Goal: Check status: Check status

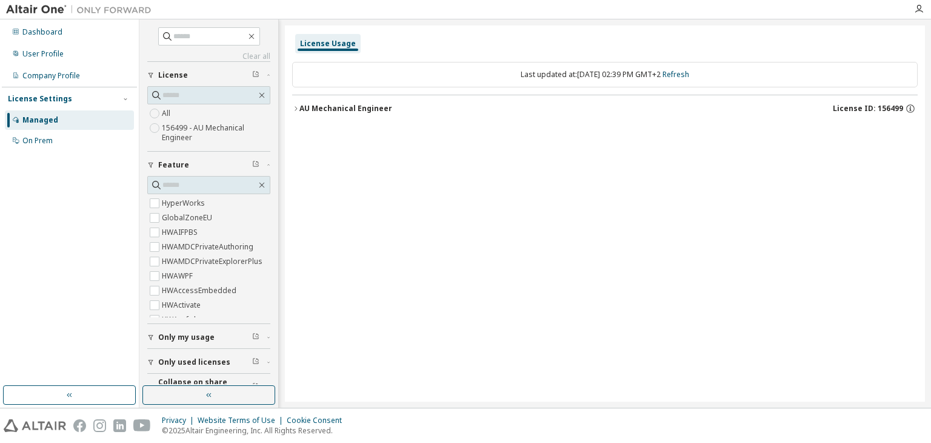
click at [299, 113] on div "AU Mechanical Engineer License ID: 156499" at bounding box center [608, 108] width 618 height 11
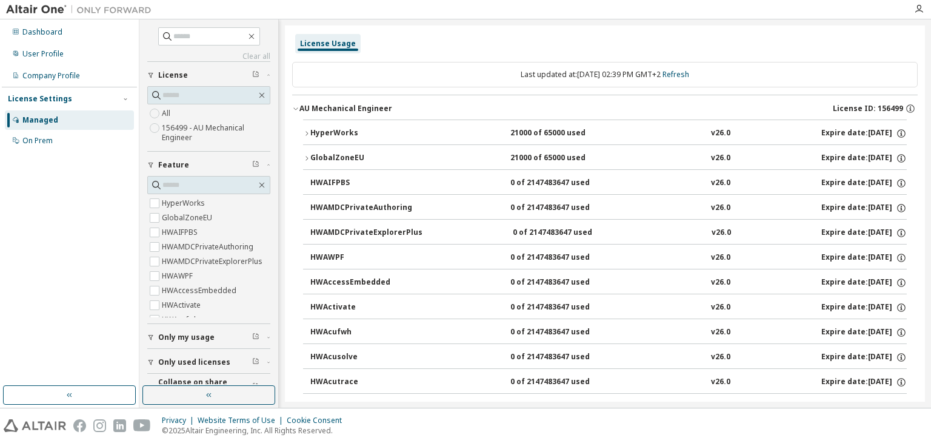
click at [293, 109] on icon "button" at bounding box center [295, 108] width 7 height 7
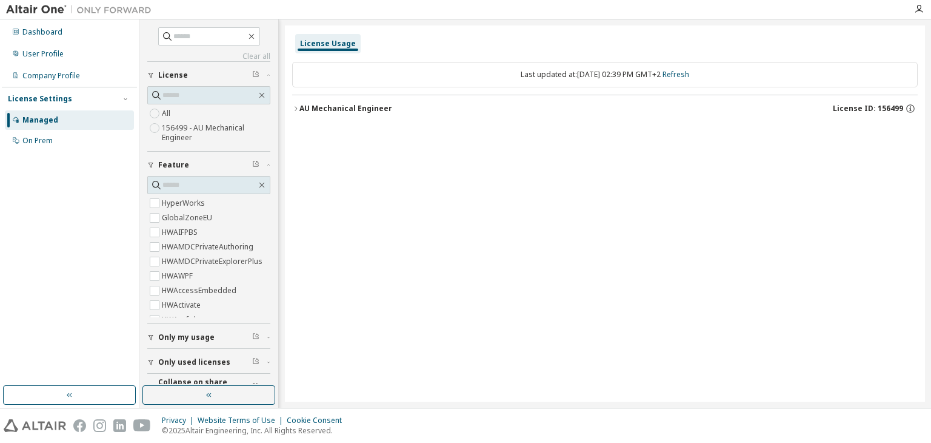
click at [304, 109] on div "AU Mechanical Engineer" at bounding box center [345, 109] width 93 height 10
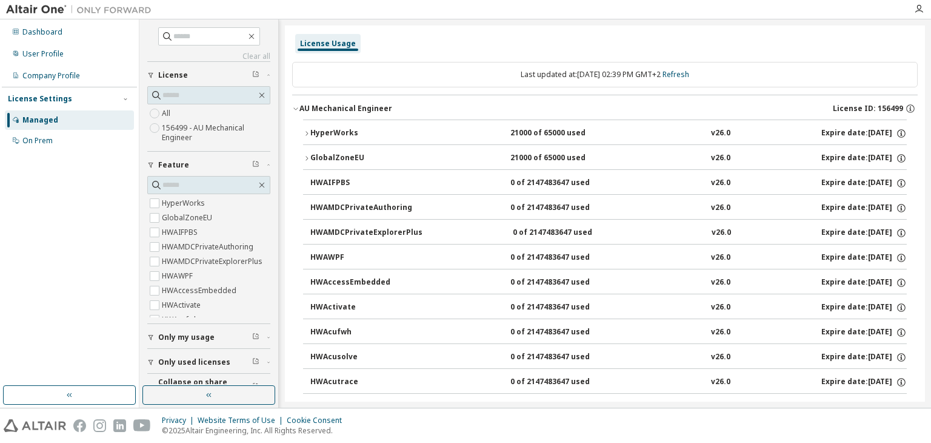
click at [315, 122] on button "HyperWorks 21000 of 65000 used v26.0 Expire date: 2025-12-01" at bounding box center [605, 133] width 604 height 27
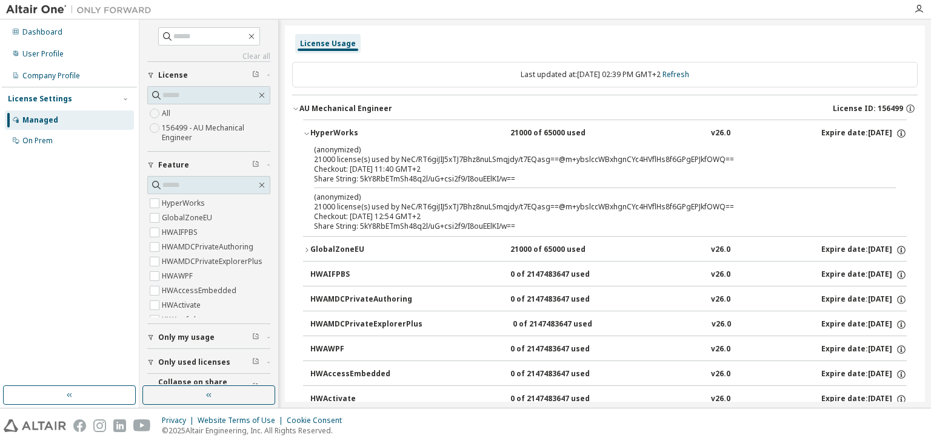
click at [313, 126] on button "HyperWorks 21000 of 65000 used v26.0 Expire date: 2025-12-01" at bounding box center [605, 133] width 604 height 27
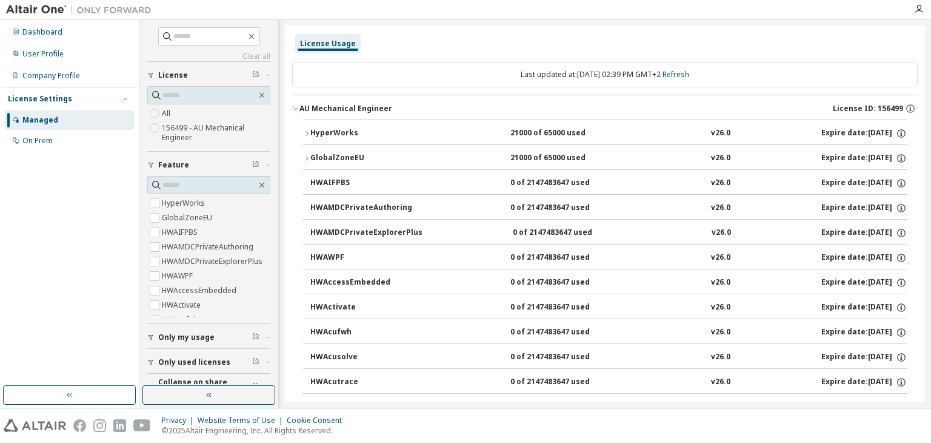
click at [313, 126] on button "HyperWorks 21000 of 65000 used v26.0 Expire date: 2025-12-01" at bounding box center [605, 133] width 604 height 27
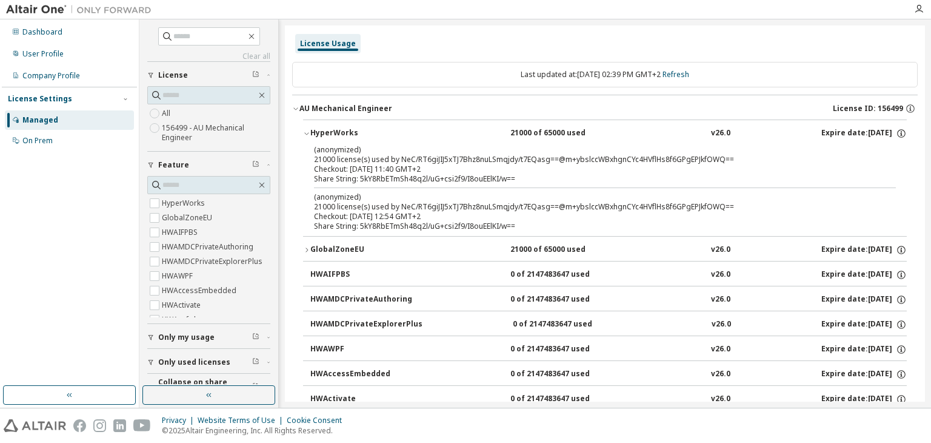
click at [325, 246] on div "GlobalZoneEU" at bounding box center [364, 249] width 109 height 11
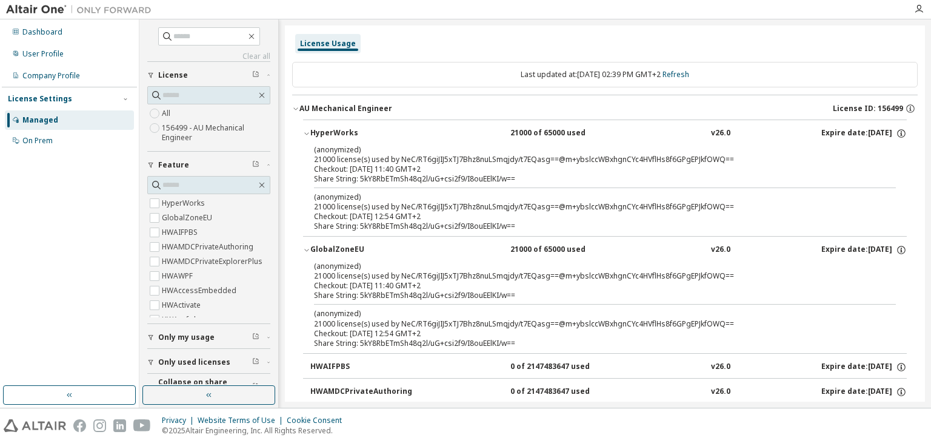
click at [325, 246] on div "GlobalZoneEU" at bounding box center [364, 249] width 109 height 11
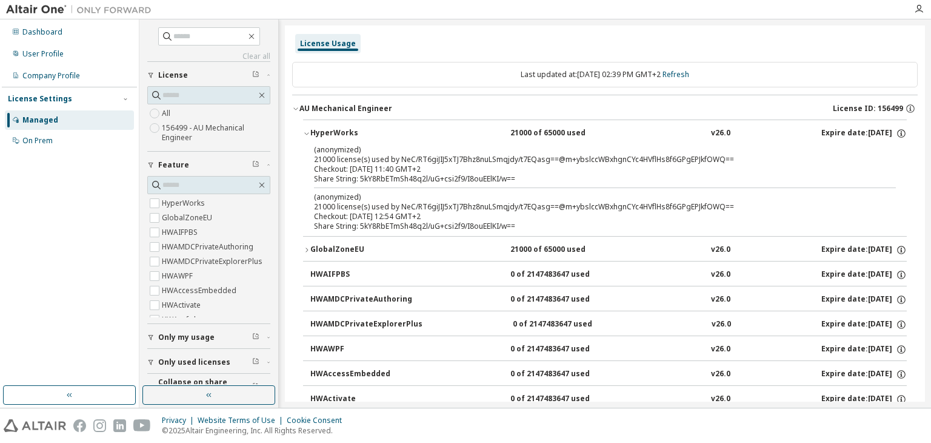
click at [343, 121] on button "HyperWorks 21000 of 65000 used v26.0 Expire date: 2025-12-01" at bounding box center [605, 133] width 604 height 27
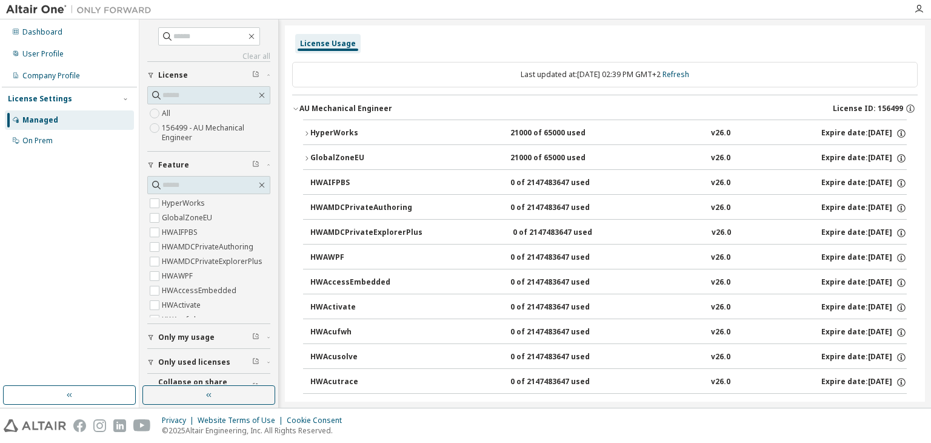
click at [306, 113] on button "AU Mechanical Engineer License ID: 156499" at bounding box center [605, 108] width 626 height 27
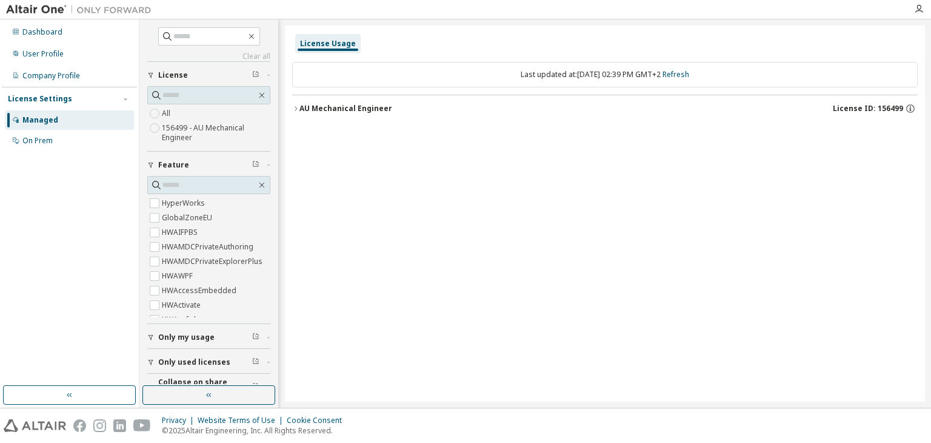
click at [305, 112] on div "AU Mechanical Engineer" at bounding box center [345, 109] width 93 height 10
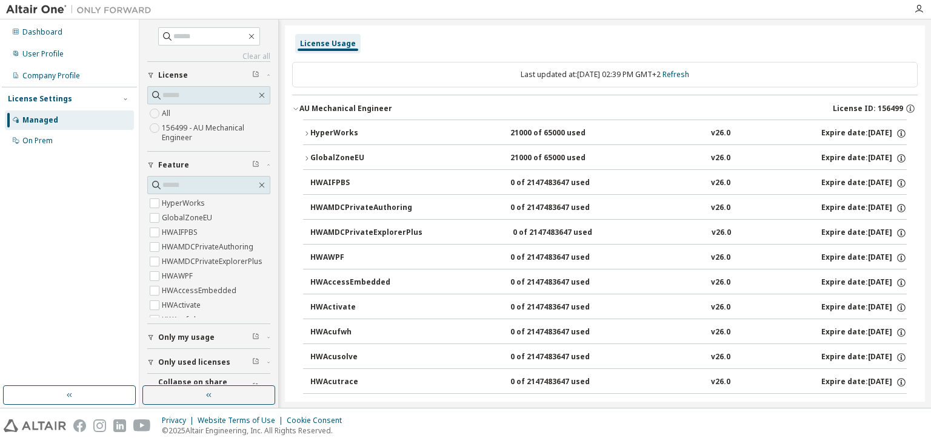
click at [58, 286] on div "Dashboard User Profile Company Profile License Settings Managed On Prem" at bounding box center [69, 202] width 135 height 362
drag, startPoint x: 298, startPoint y: 293, endPoint x: 289, endPoint y: 247, distance: 47.6
click at [303, 133] on icon "button" at bounding box center [306, 133] width 7 height 7
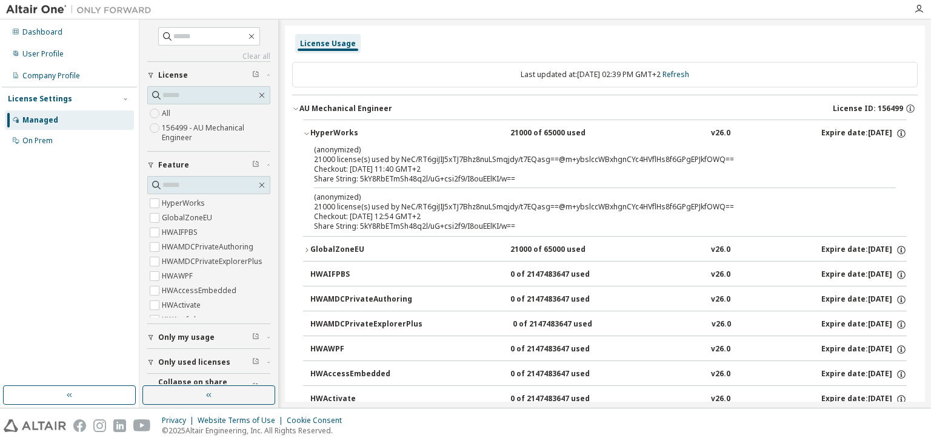
click at [308, 133] on icon "button" at bounding box center [306, 134] width 4 height 2
